Goal: Find specific fact: Find specific fact

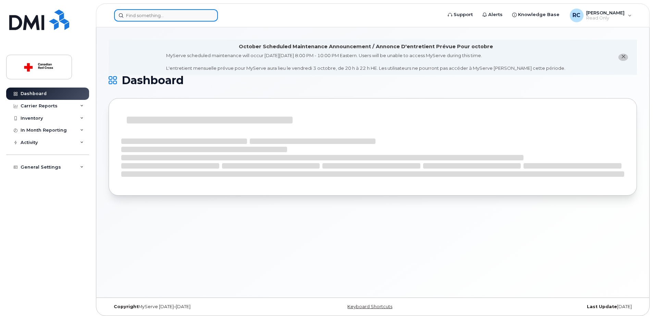
click at [191, 12] on input at bounding box center [166, 15] width 104 height 12
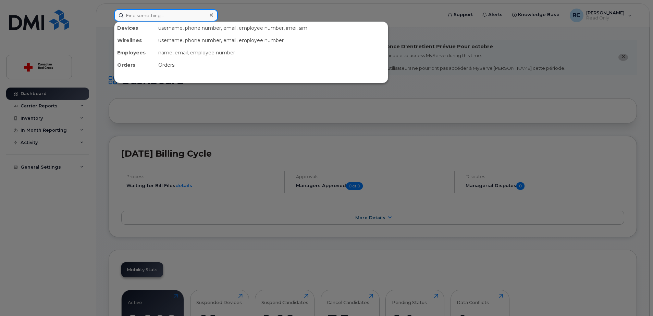
paste input "[PERSON_NAME]"
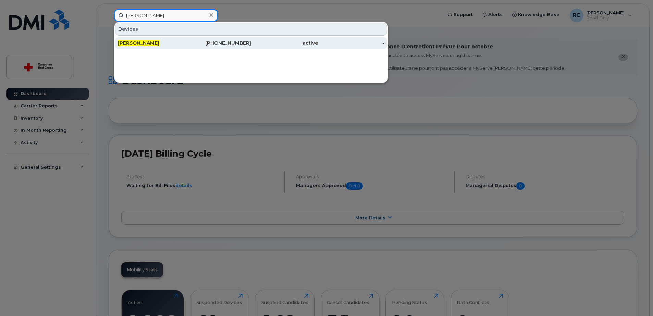
type input "[PERSON_NAME]"
click at [156, 43] on span "[PERSON_NAME]" at bounding box center [138, 43] width 41 height 6
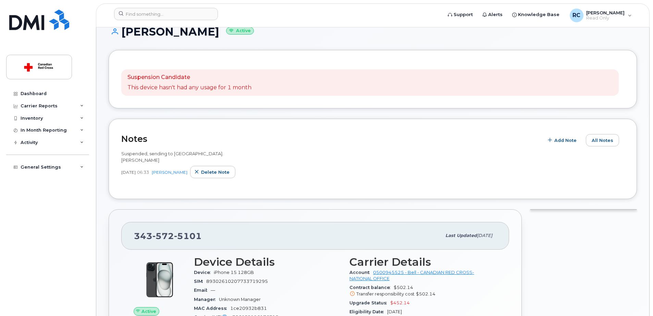
scroll to position [34, 0]
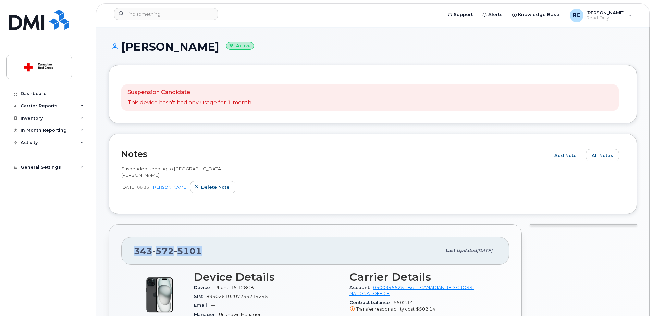
drag, startPoint x: 206, startPoint y: 249, endPoint x: 134, endPoint y: 253, distance: 72.0
click at [134, 253] on div "343 572 5101" at bounding box center [287, 251] width 307 height 14
copy span "343 572 5101"
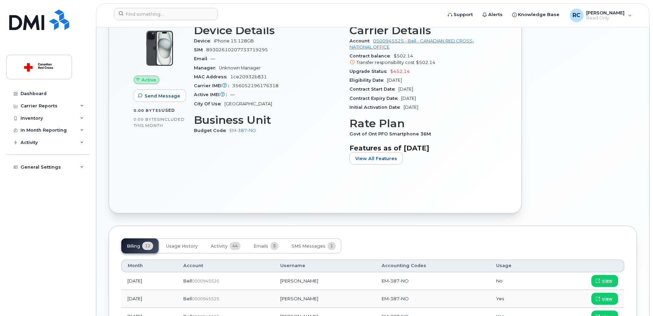
scroll to position [436, 0]
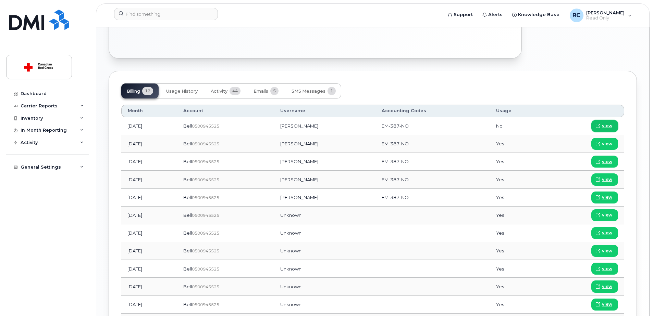
click at [605, 126] on span "view" at bounding box center [607, 126] width 10 height 6
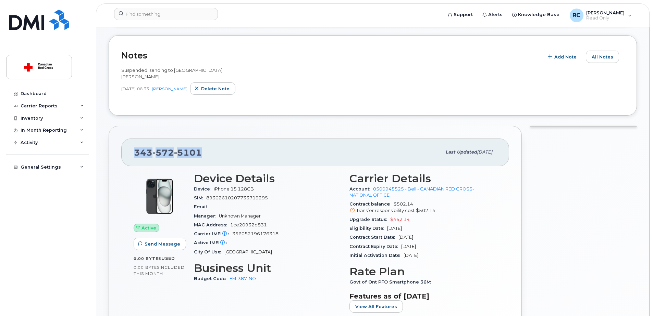
scroll to position [128, 0]
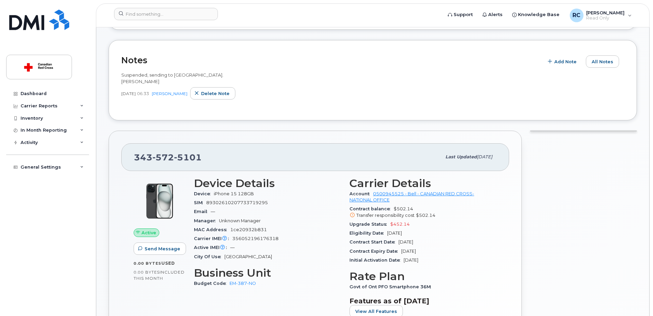
click at [199, 120] on div "Notes Add Note All Notes Suspended, sending to Javad. Shaun Aug 25, 2025 06:33 …" at bounding box center [373, 80] width 528 height 80
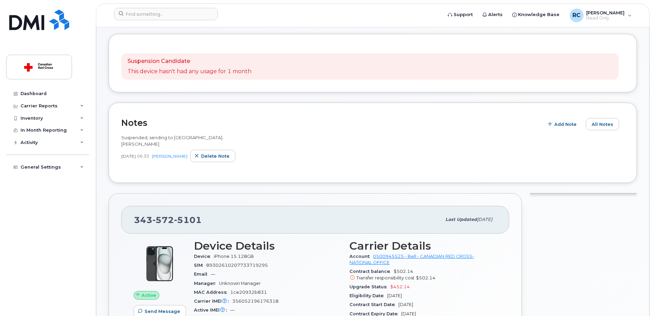
scroll to position [0, 0]
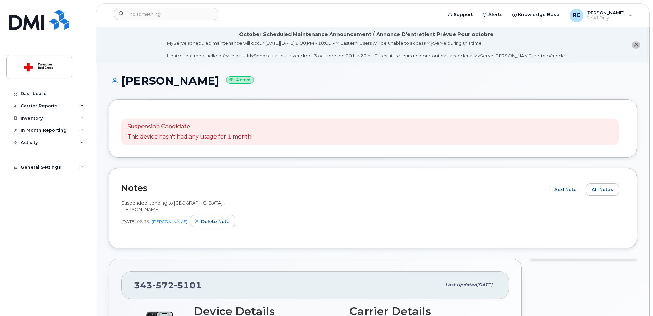
drag, startPoint x: 122, startPoint y: 78, endPoint x: 230, endPoint y: 86, distance: 108.8
click at [230, 86] on h1 "Stephane Michaud Active" at bounding box center [373, 81] width 528 height 12
copy h1 "[PERSON_NAME]"
